Goal: Information Seeking & Learning: Learn about a topic

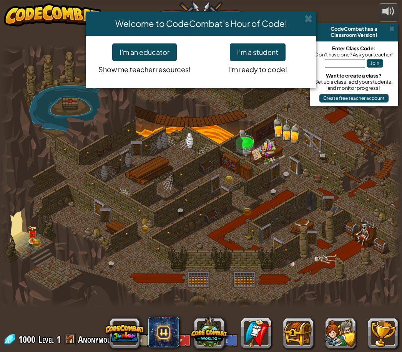
click at [267, 53] on button "I'm a student" at bounding box center [258, 52] width 56 height 18
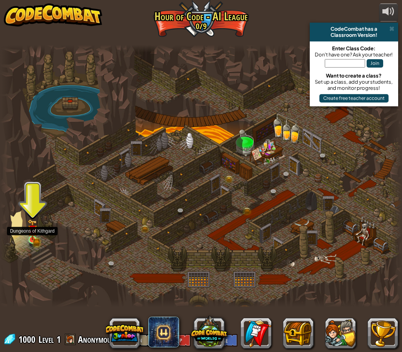
click at [28, 235] on img at bounding box center [33, 230] width 10 height 22
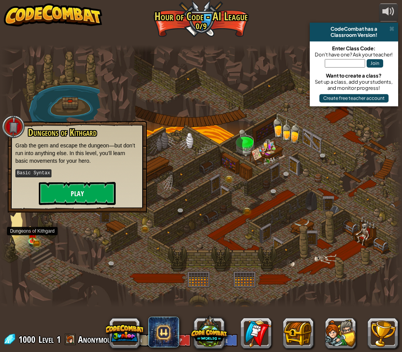
click at [64, 195] on button "Play" at bounding box center [77, 193] width 77 height 23
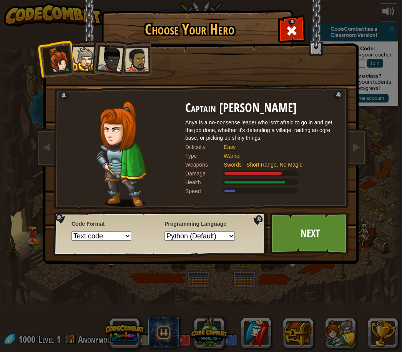
click at [91, 48] on div at bounding box center [84, 58] width 23 height 23
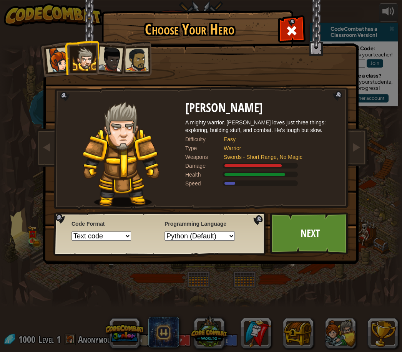
click at [85, 55] on div at bounding box center [84, 58] width 23 height 23
click at [119, 51] on div at bounding box center [110, 58] width 25 height 25
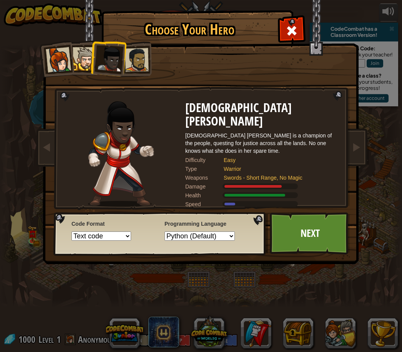
click at [68, 60] on div at bounding box center [58, 59] width 25 height 25
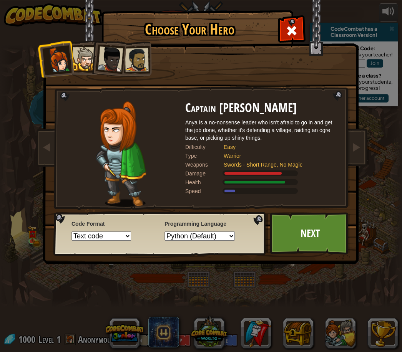
click at [83, 57] on div at bounding box center [84, 58] width 23 height 23
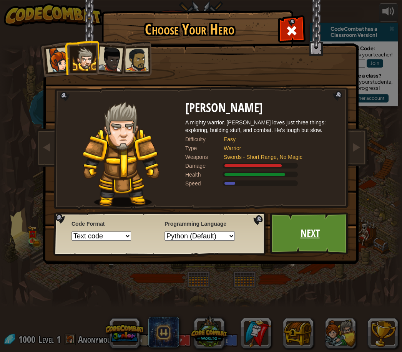
click at [327, 240] on link "Next" at bounding box center [310, 233] width 80 height 42
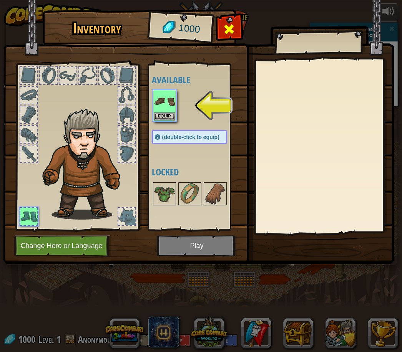
click at [233, 24] on span at bounding box center [229, 29] width 12 height 12
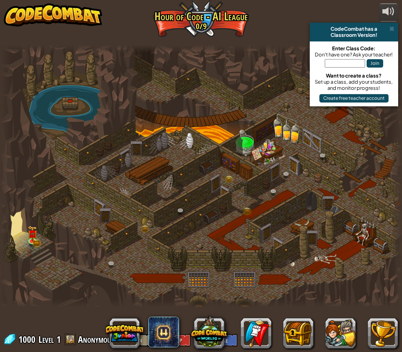
click at [23, 235] on div at bounding box center [201, 176] width 402 height 263
click at [30, 233] on img at bounding box center [33, 230] width 6 height 6
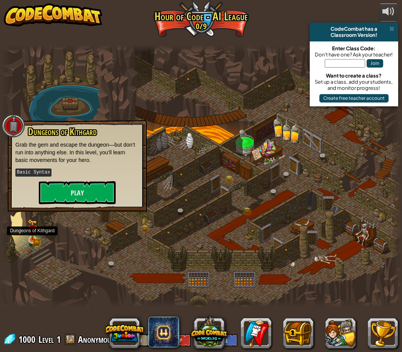
click at [68, 193] on button "Play" at bounding box center [77, 192] width 77 height 23
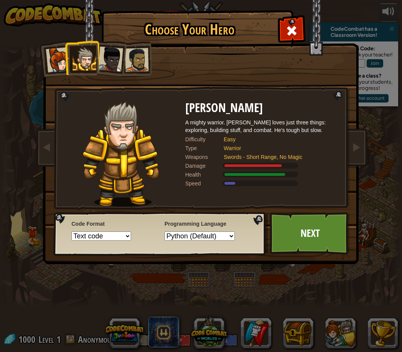
click at [116, 53] on div at bounding box center [110, 58] width 25 height 25
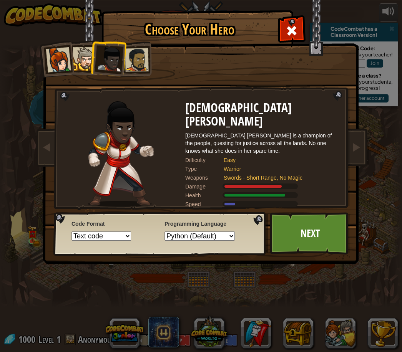
click at [141, 57] on div at bounding box center [137, 60] width 24 height 24
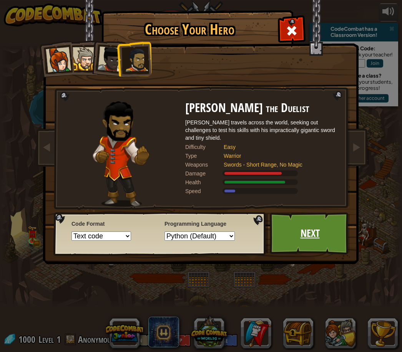
click at [321, 231] on link "Next" at bounding box center [310, 233] width 80 height 42
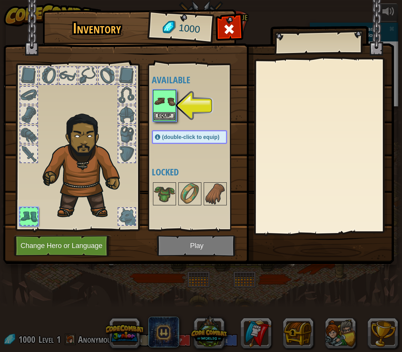
click at [159, 109] on img at bounding box center [165, 102] width 22 height 22
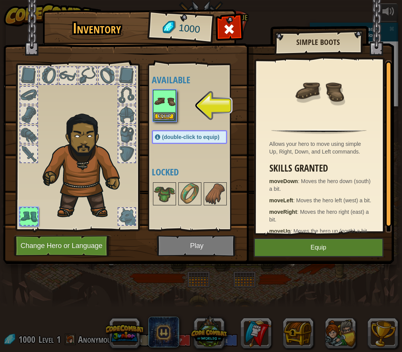
click at [335, 248] on button "Equip" at bounding box center [318, 247] width 130 height 19
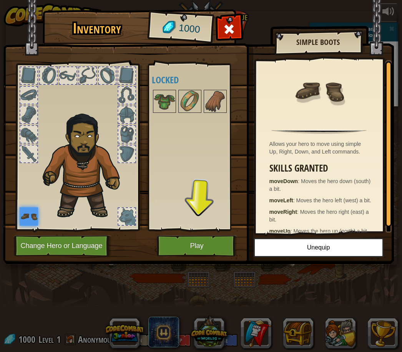
click at [187, 248] on button "Play" at bounding box center [197, 245] width 80 height 21
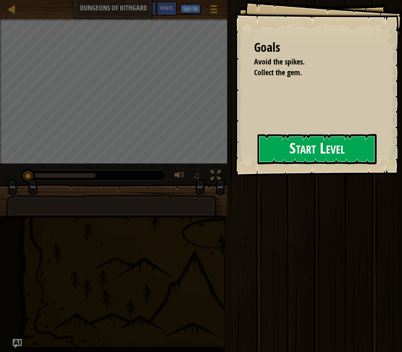
click at [299, 153] on button "Start Level" at bounding box center [316, 149] width 119 height 30
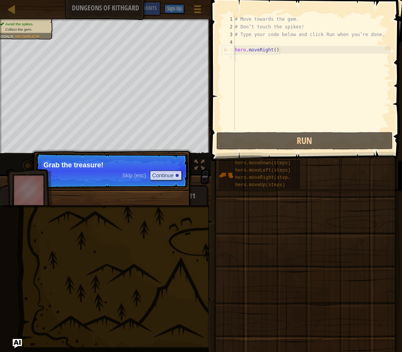
click at [306, 227] on span at bounding box center [304, 265] width 185 height 227
click at [46, 178] on p "Skip (esc) Continue Grab the treasure!" at bounding box center [111, 170] width 152 height 35
click at [152, 179] on button "Continue" at bounding box center [166, 176] width 32 height 10
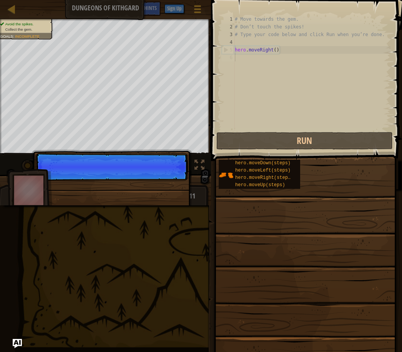
scroll to position [4, 0]
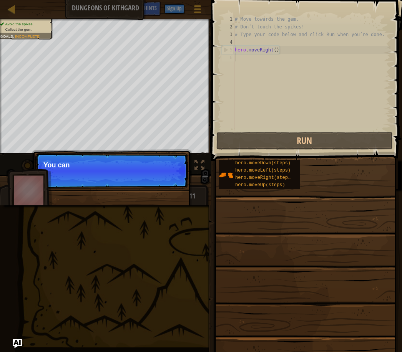
click at [160, 180] on p "Skip (esc) Continue You can" at bounding box center [111, 170] width 152 height 35
click at [302, 213] on span at bounding box center [304, 265] width 185 height 227
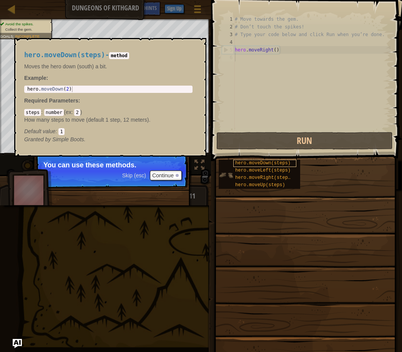
click at [275, 164] on span "hero.moveDown(steps)" at bounding box center [262, 163] width 55 height 5
click at [281, 184] on span "hero.moveUp(steps)" at bounding box center [260, 184] width 50 height 5
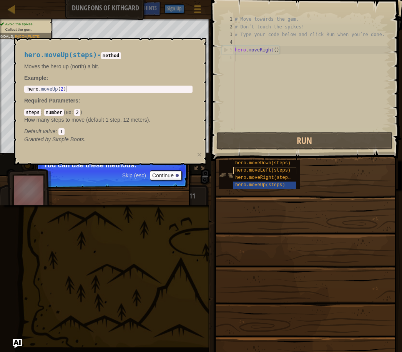
click at [278, 172] on span "hero.moveLeft(steps)" at bounding box center [262, 170] width 55 height 5
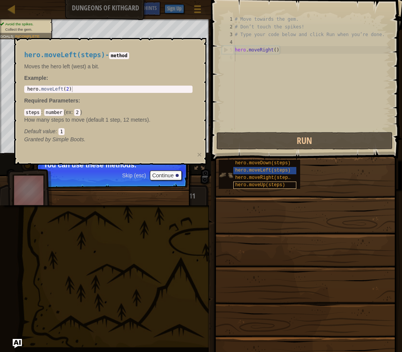
click at [280, 187] on span "hero.moveUp(steps)" at bounding box center [260, 184] width 50 height 5
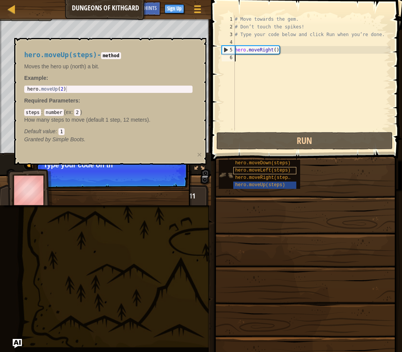
click at [282, 167] on div "hero.moveLeft(steps)" at bounding box center [264, 170] width 63 height 7
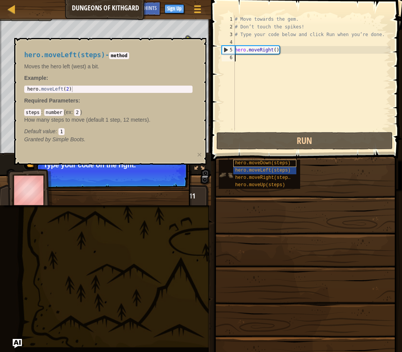
click at [291, 164] on div "hero.moveDown(steps)" at bounding box center [264, 163] width 63 height 7
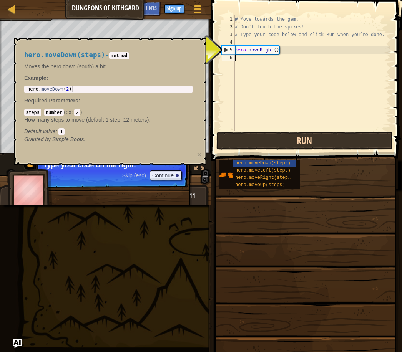
click at [318, 143] on button "Run" at bounding box center [304, 141] width 176 height 18
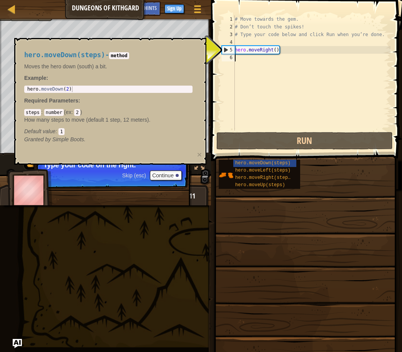
type textarea "hero.moveRight()"
click at [262, 51] on div "# Move towards the gem. # Don’t touch the spikes! # Type your code below and cl…" at bounding box center [311, 80] width 157 height 131
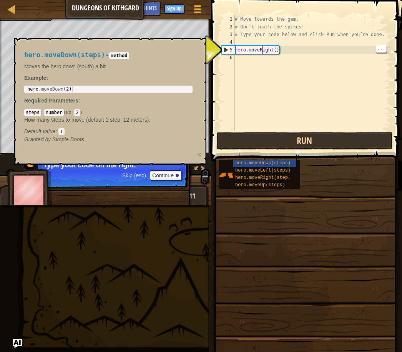
click at [334, 145] on button "Run" at bounding box center [304, 141] width 176 height 18
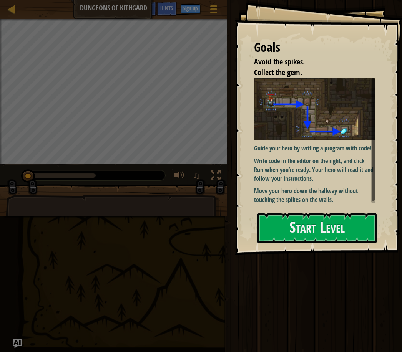
click at [338, 210] on div "Goals Avoid the spikes. Collect the gem. Guide your hero by writing a program w…" at bounding box center [318, 127] width 167 height 255
click at [339, 234] on button "Start Level" at bounding box center [316, 228] width 119 height 30
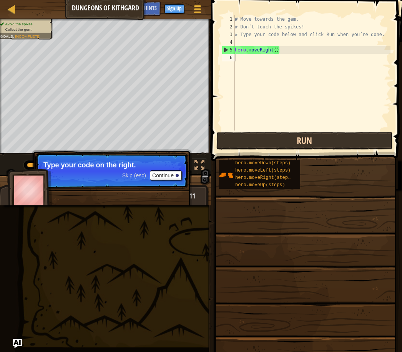
click at [330, 142] on button "Run" at bounding box center [304, 141] width 176 height 18
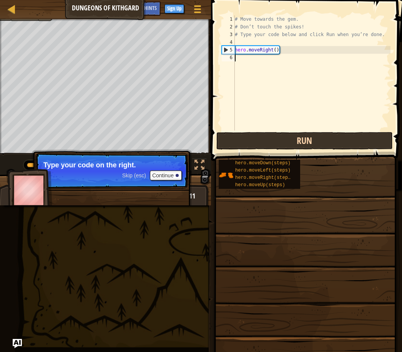
click at [344, 148] on button "Run" at bounding box center [304, 141] width 176 height 18
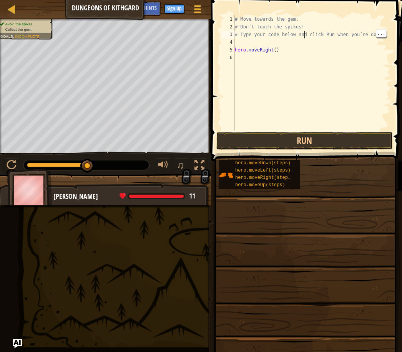
type textarea "# Type your code below and cl ick Run when you’re done."
click at [314, 31] on div "# Move towards the gem. # Don’t touch the spikes! # Type your code below and cl…" at bounding box center [311, 80] width 157 height 131
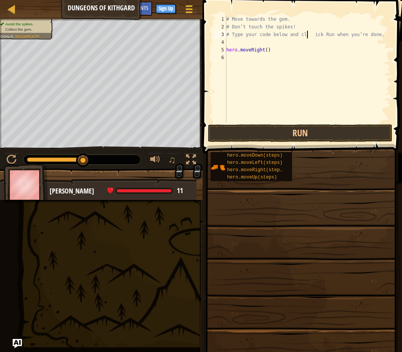
click at [342, 147] on span at bounding box center [301, 257] width 194 height 227
click at [347, 139] on button "Run" at bounding box center [300, 133] width 184 height 18
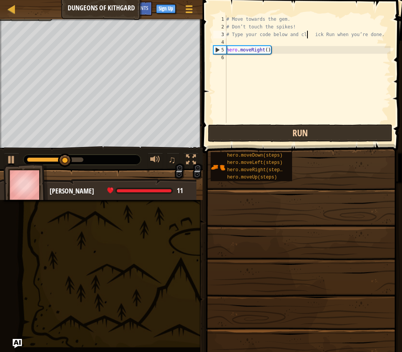
click at [353, 133] on button "Run" at bounding box center [300, 133] width 184 height 18
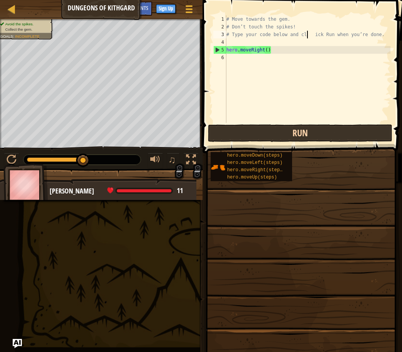
click at [354, 132] on button "Run" at bounding box center [300, 133] width 184 height 18
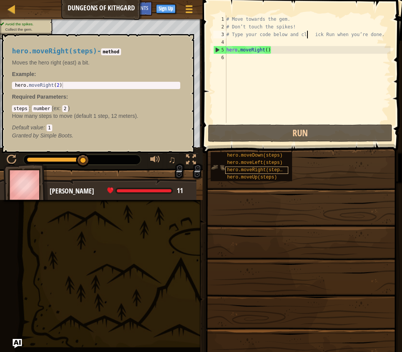
click at [275, 169] on span "hero.moveRight(steps)" at bounding box center [256, 169] width 58 height 5
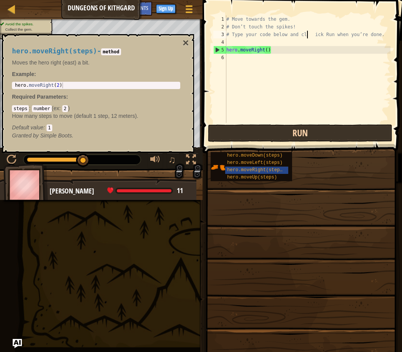
click at [337, 134] on button "Run" at bounding box center [300, 133] width 184 height 18
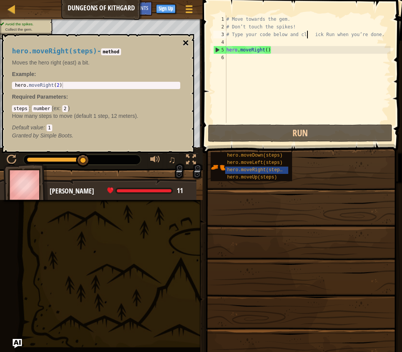
click at [187, 47] on button "×" at bounding box center [185, 43] width 6 height 11
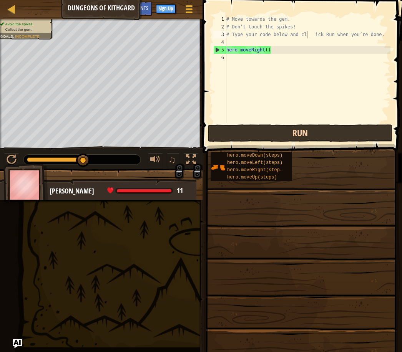
click at [364, 134] on button "Run" at bounding box center [300, 133] width 184 height 18
